Goal: Book appointment/travel/reservation

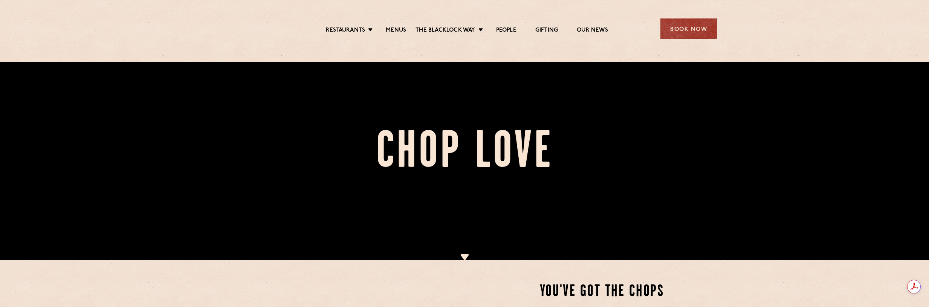
scroll to position [113, 0]
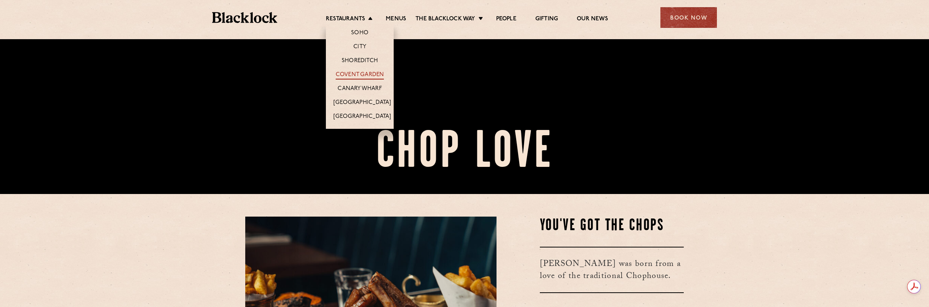
click at [369, 72] on link "Covent Garden" at bounding box center [360, 75] width 49 height 8
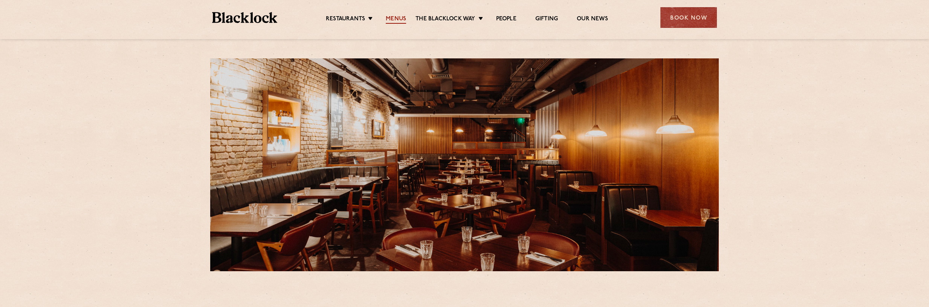
click at [399, 18] on link "Menus" at bounding box center [396, 19] width 20 height 8
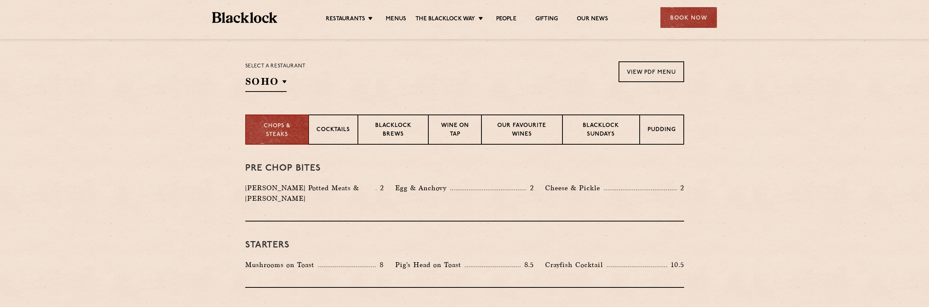
scroll to position [264, 0]
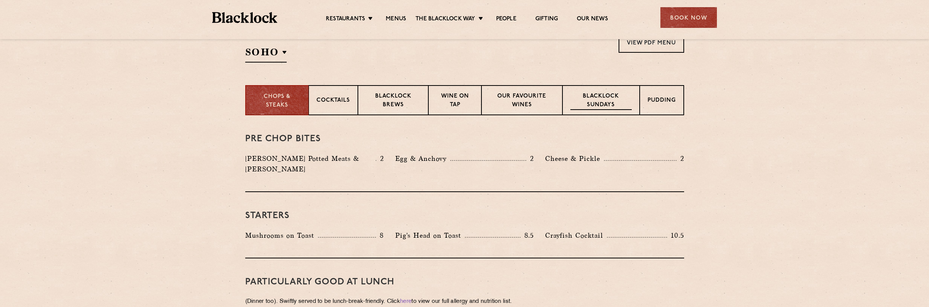
click at [596, 100] on p "Blacklock Sundays" at bounding box center [600, 101] width 61 height 18
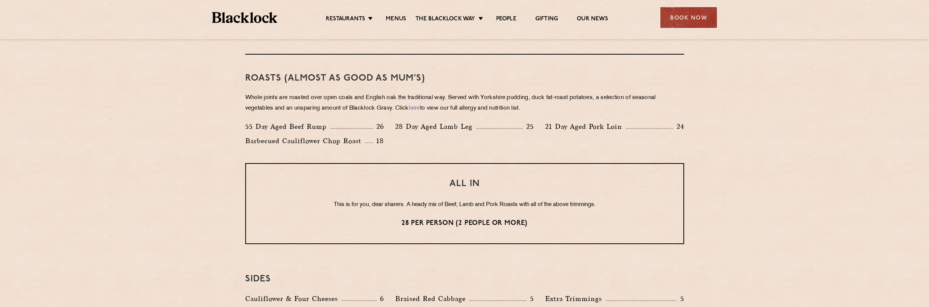
scroll to position [527, 0]
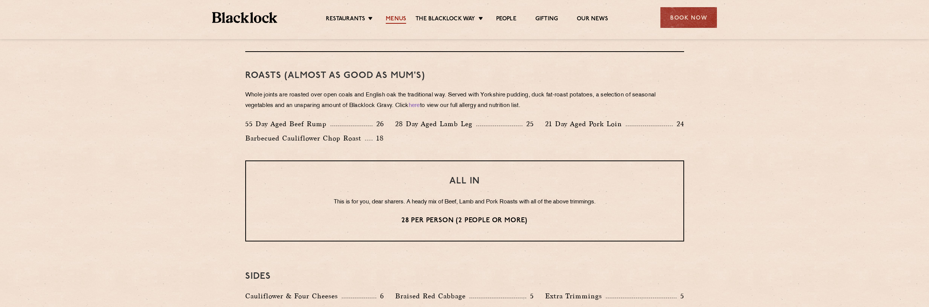
click at [395, 17] on link "Menus" at bounding box center [396, 19] width 20 height 8
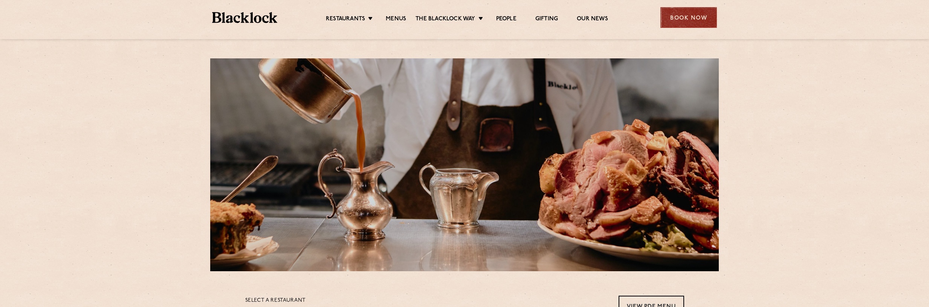
click at [686, 14] on div "Book Now" at bounding box center [688, 17] width 56 height 21
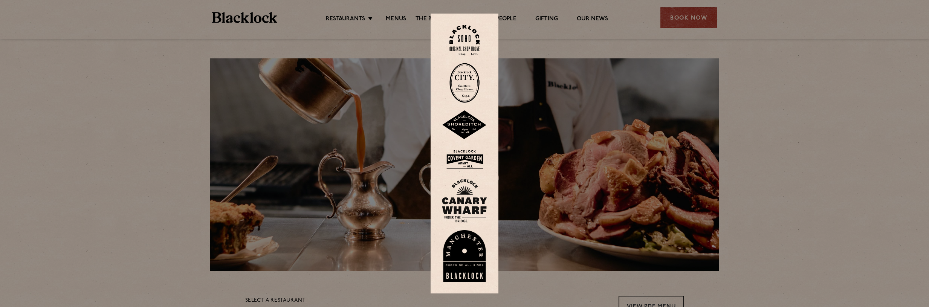
click at [469, 154] on img at bounding box center [464, 159] width 45 height 24
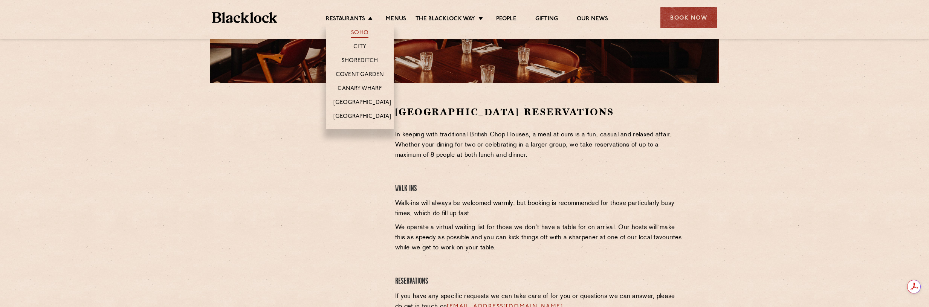
click at [363, 30] on link "Soho" at bounding box center [359, 33] width 17 height 8
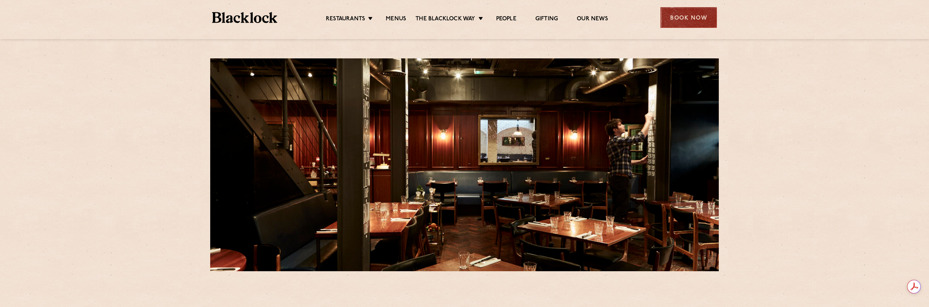
click at [676, 15] on div "Book Now" at bounding box center [688, 17] width 56 height 21
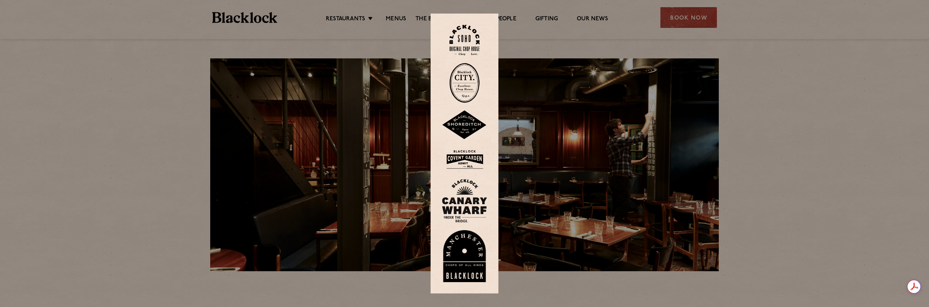
click at [464, 34] on img at bounding box center [464, 40] width 30 height 31
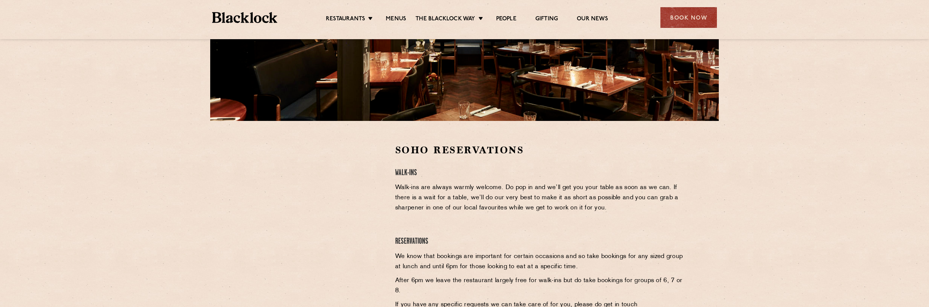
scroll to position [151, 0]
